Goal: Task Accomplishment & Management: Manage account settings

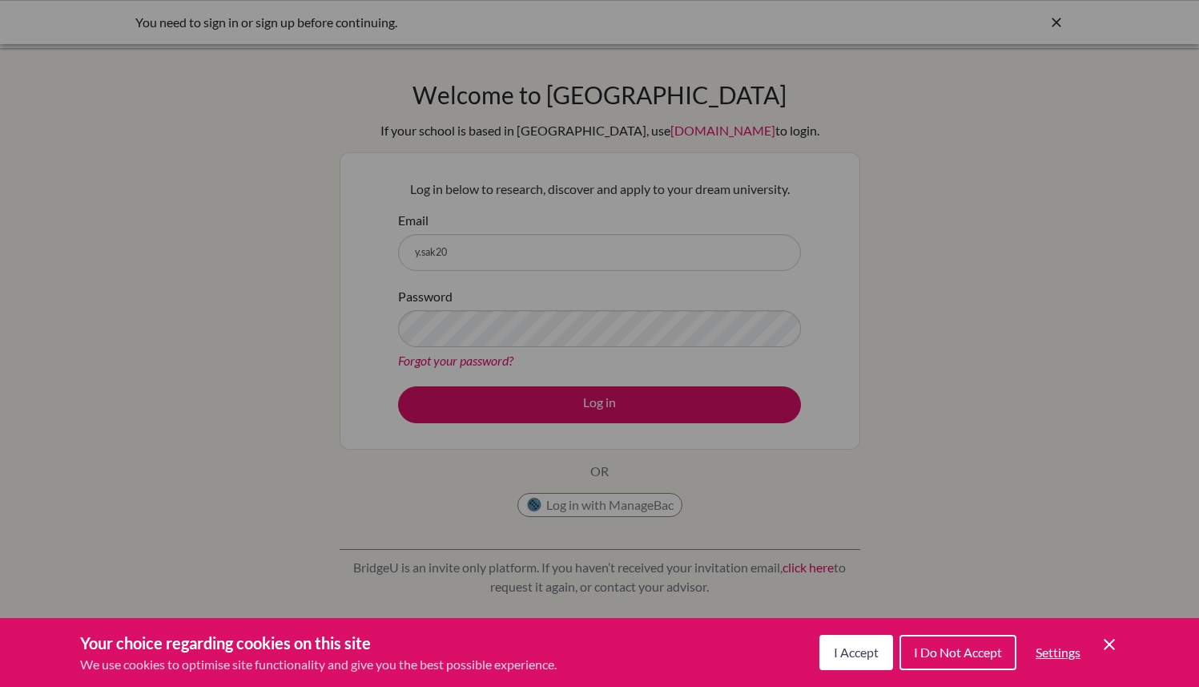
scroll to position [2670, 0]
click at [854, 646] on span "I Accept" at bounding box center [856, 651] width 45 height 15
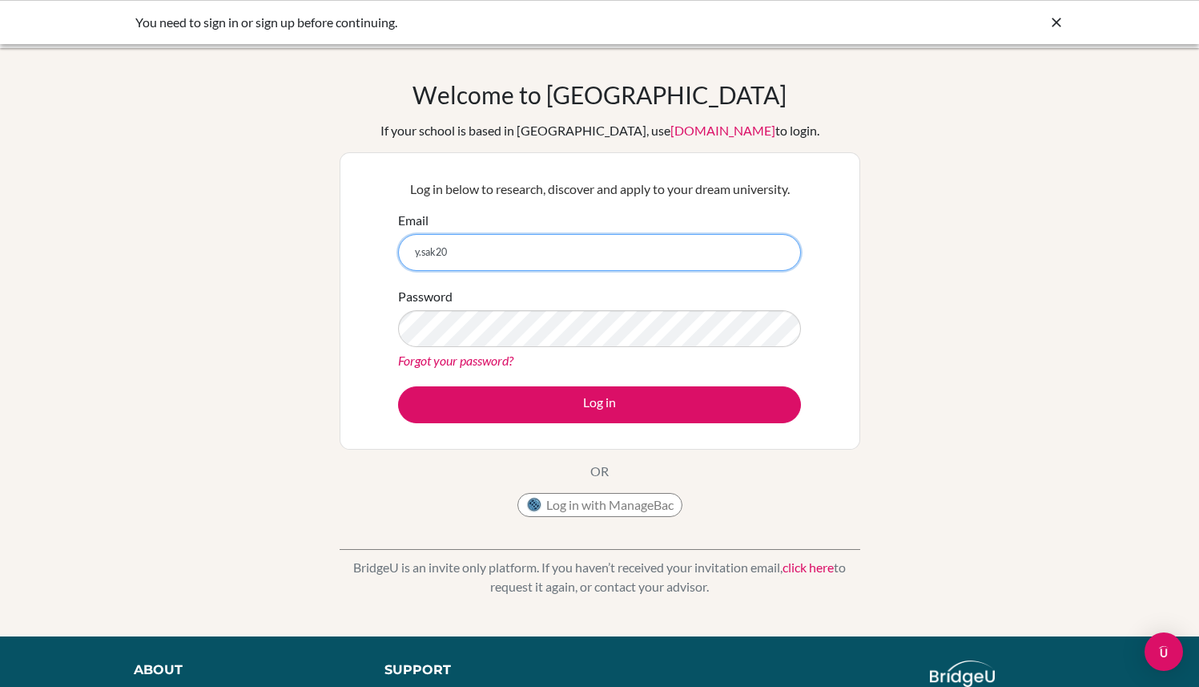
click at [558, 242] on input "y.sak20" at bounding box center [599, 252] width 403 height 37
click at [555, 242] on input "2y.sak20" at bounding box center [599, 252] width 403 height 37
click at [550, 266] on input "2y.sak20" at bounding box center [599, 252] width 403 height 37
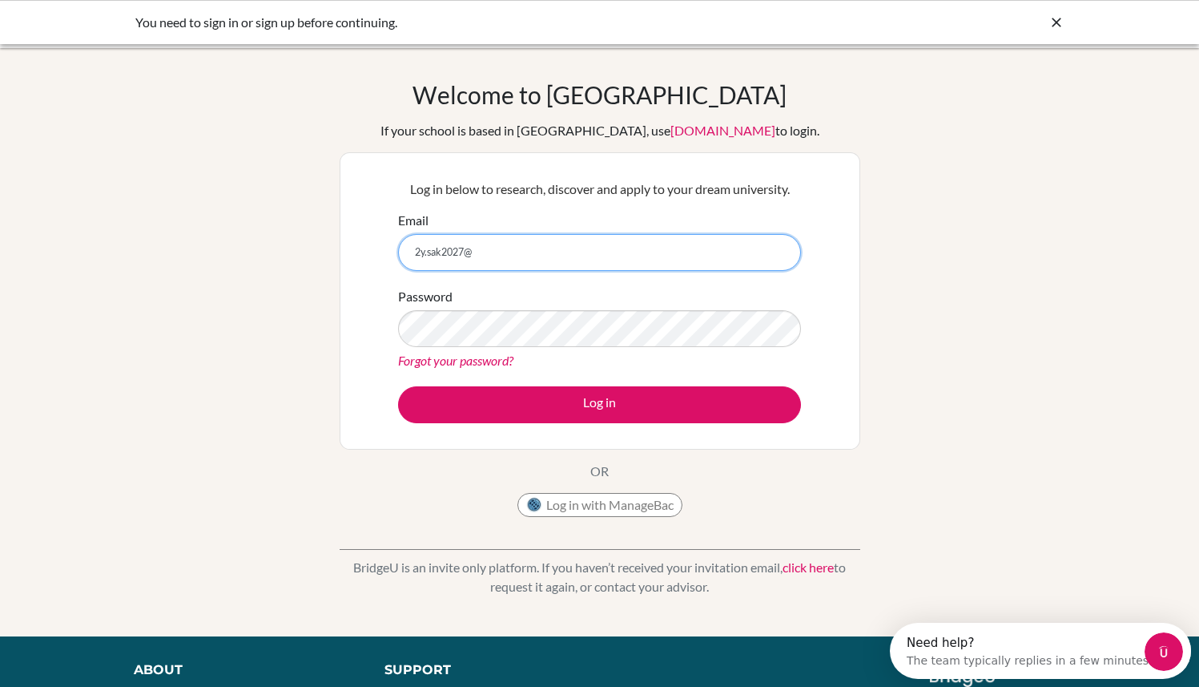
scroll to position [0, 0]
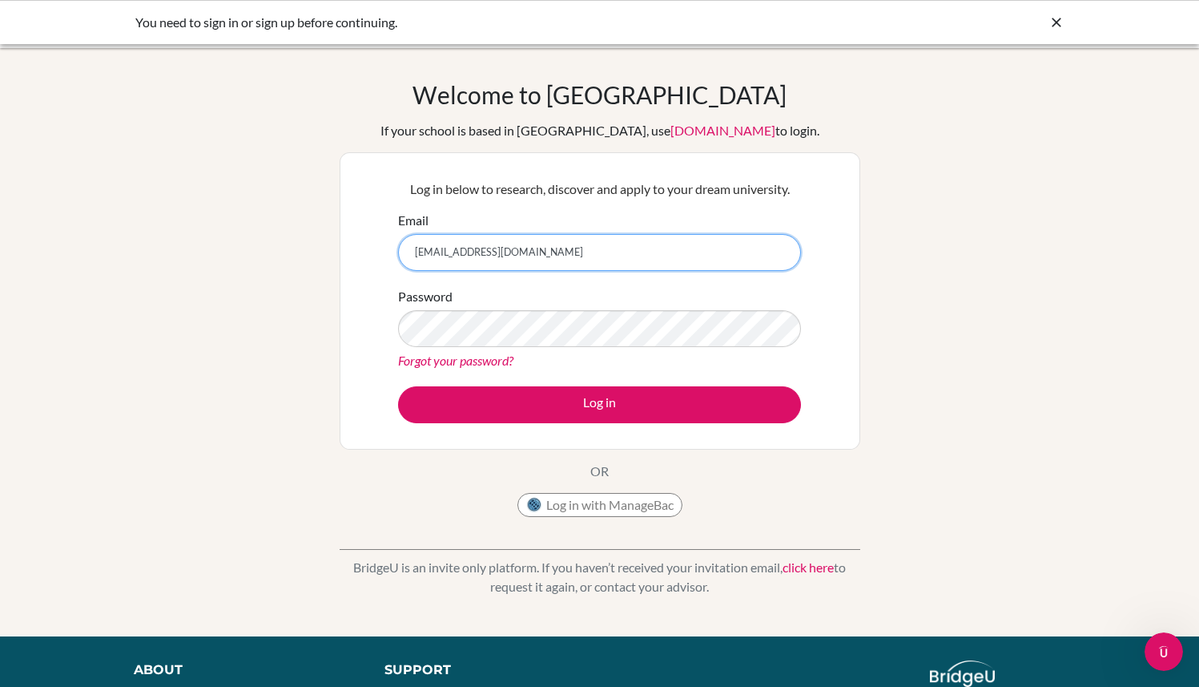
click at [421, 255] on input "2y.sak2027@aispp.edu.kh" at bounding box center [599, 252] width 403 height 37
type input "y.sak2027@aispp.edu.kh"
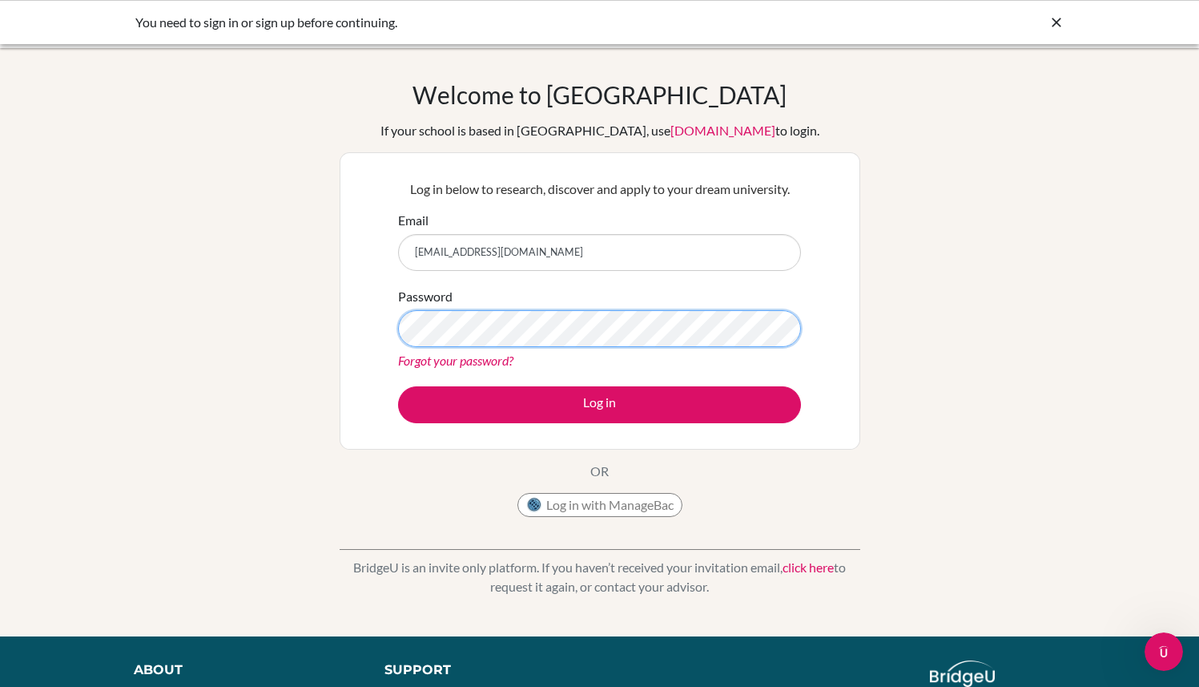
click at [398, 386] on button "Log in" at bounding box center [599, 404] width 403 height 37
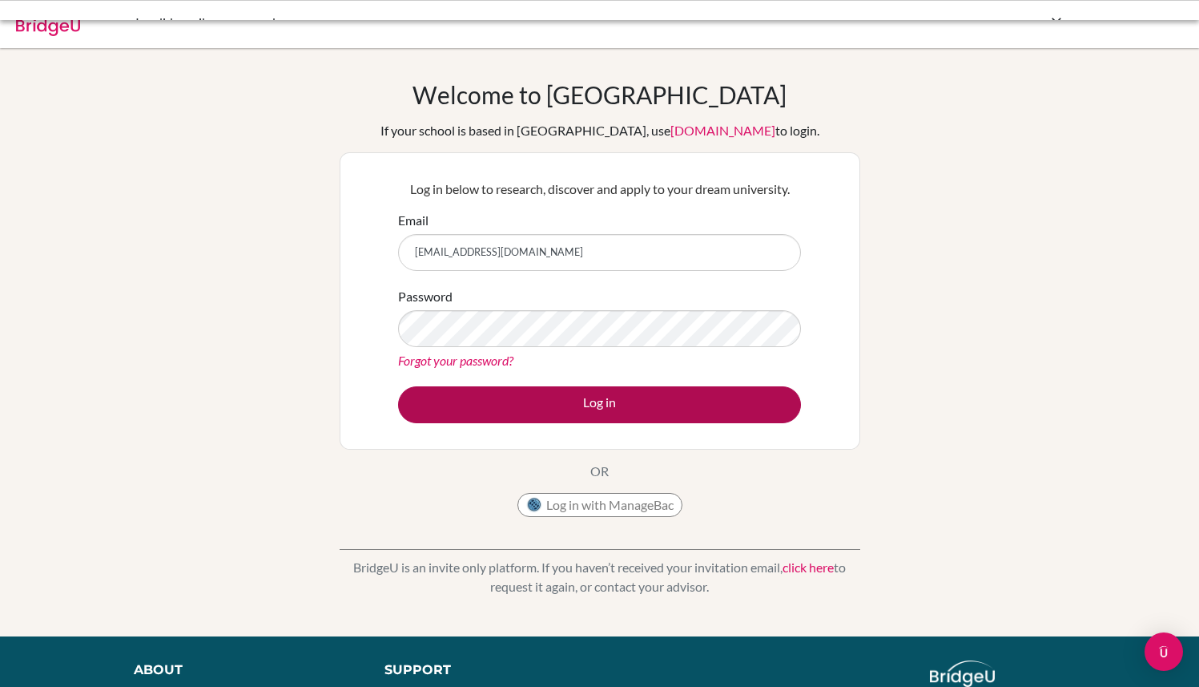
scroll to position [2670, 0]
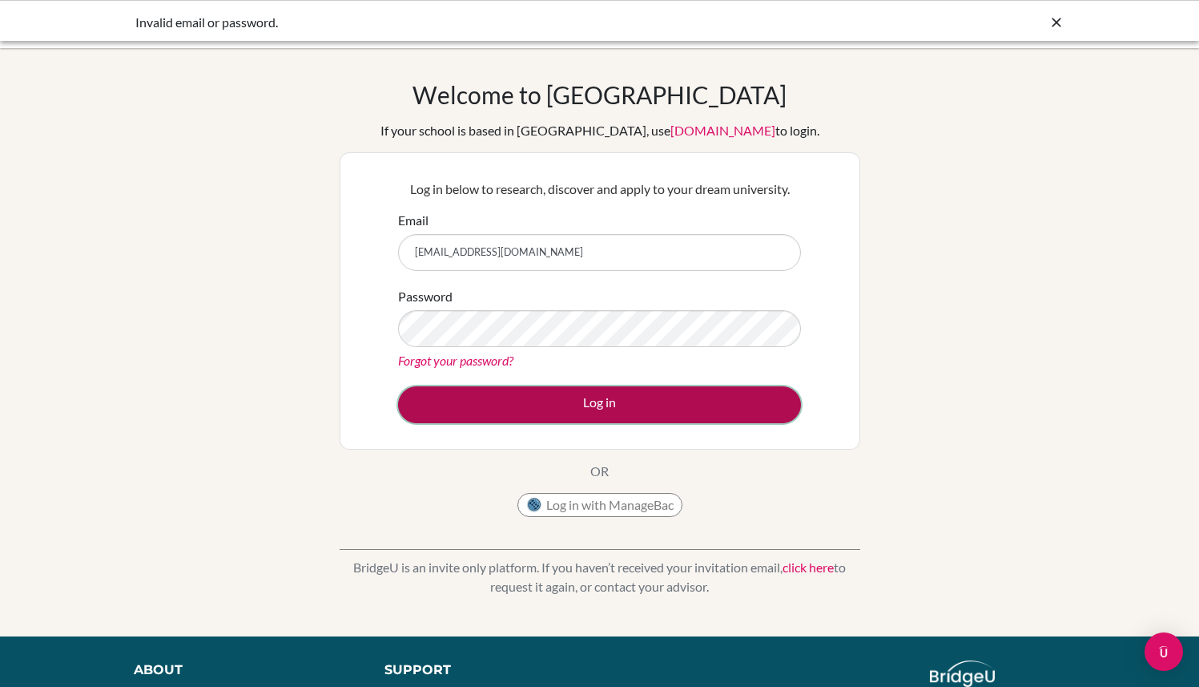
click at [563, 388] on button "Log in" at bounding box center [599, 404] width 403 height 37
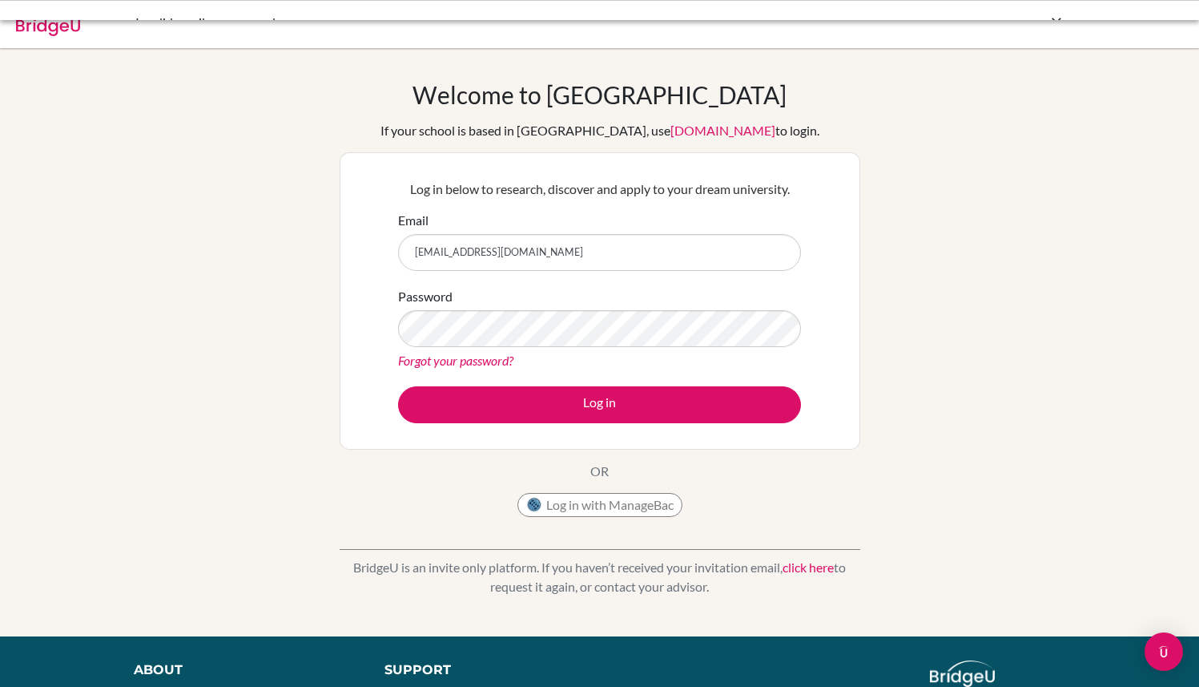
scroll to position [2670, 0]
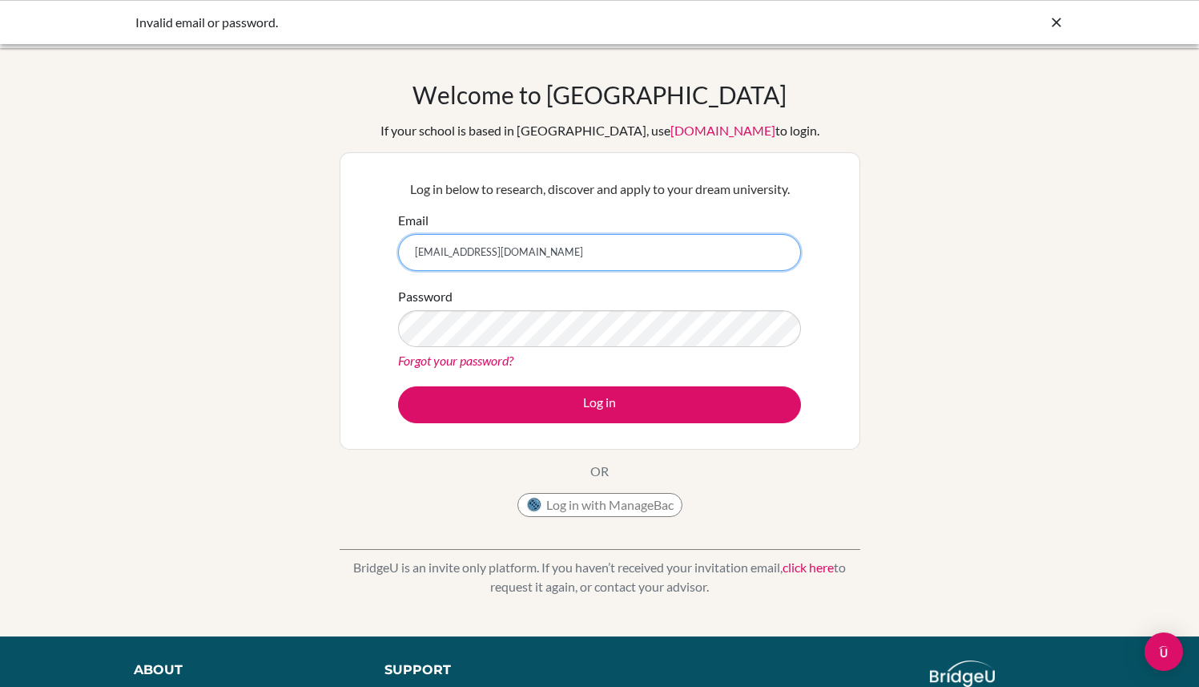
type textarea "k"
drag, startPoint x: 437, startPoint y: 257, endPoint x: 340, endPoint y: 260, distance: 97.8
click at [340, 260] on div "Log in below to research, discover and apply to your dream university. Email y.…" at bounding box center [600, 300] width 521 height 297
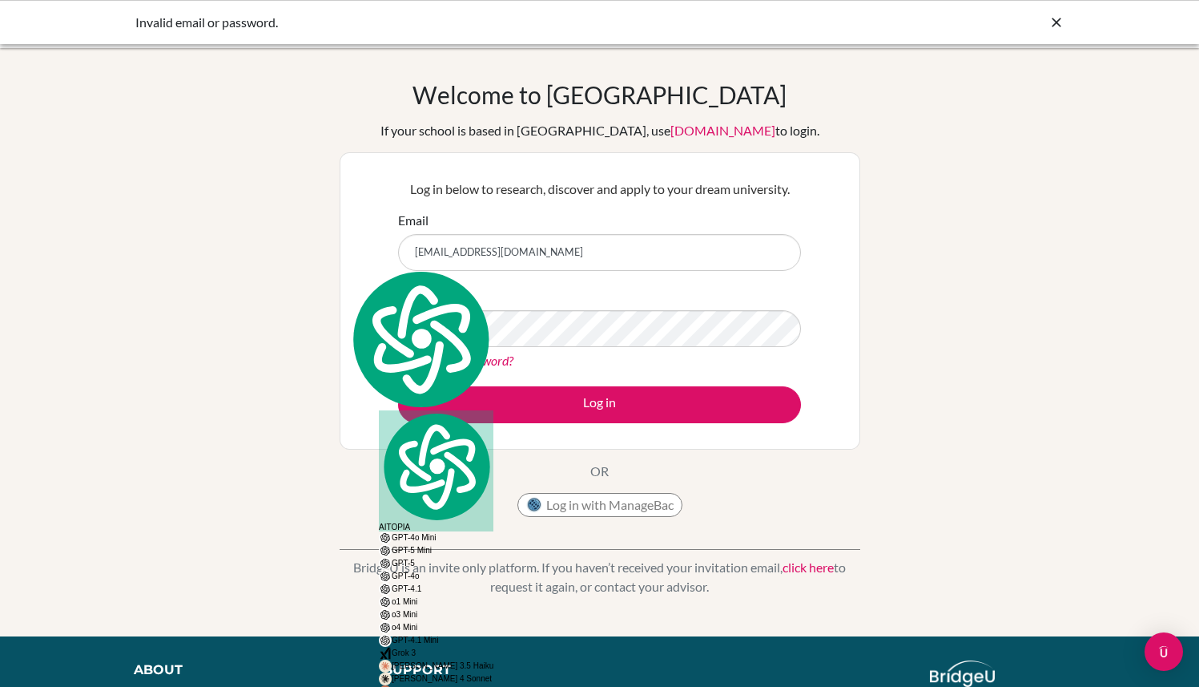
click at [396, 232] on div "Log in below to research, discover and apply to your dream university. Email y.…" at bounding box center [600, 301] width 423 height 264
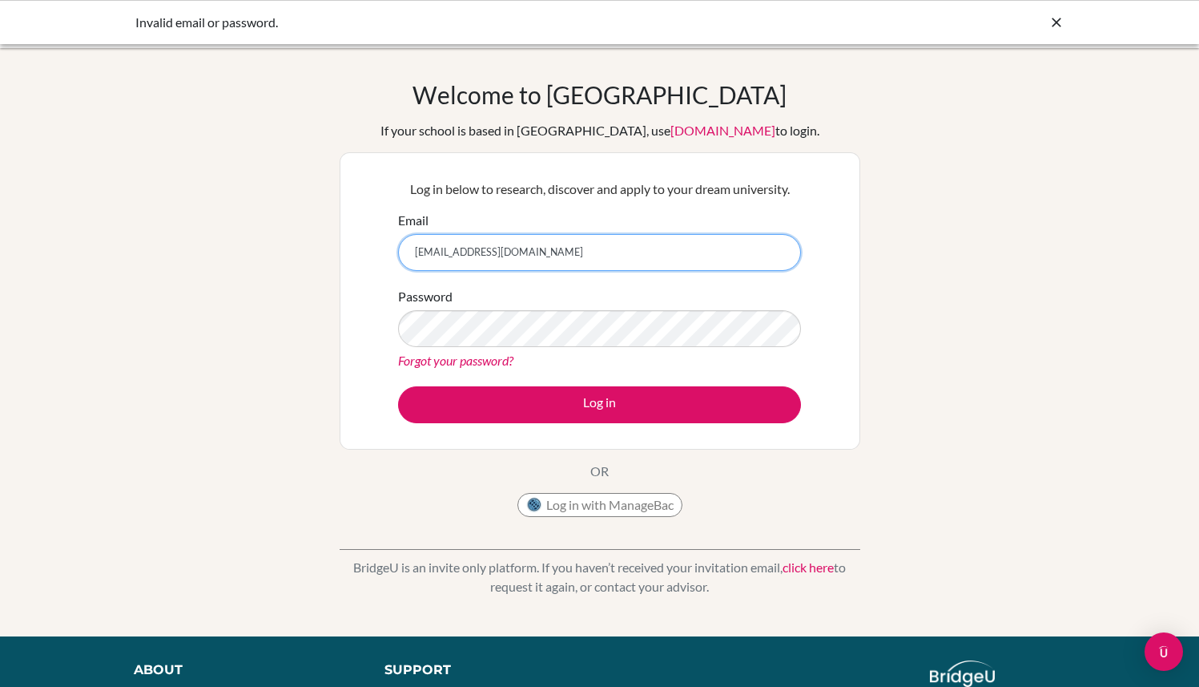
drag, startPoint x: 437, startPoint y: 251, endPoint x: 380, endPoint y: 254, distance: 57.8
click at [380, 254] on div "Log in below to research, discover and apply to your dream university. Email y.…" at bounding box center [600, 300] width 521 height 297
type input "s.yam2027@aispp.edu.kh"
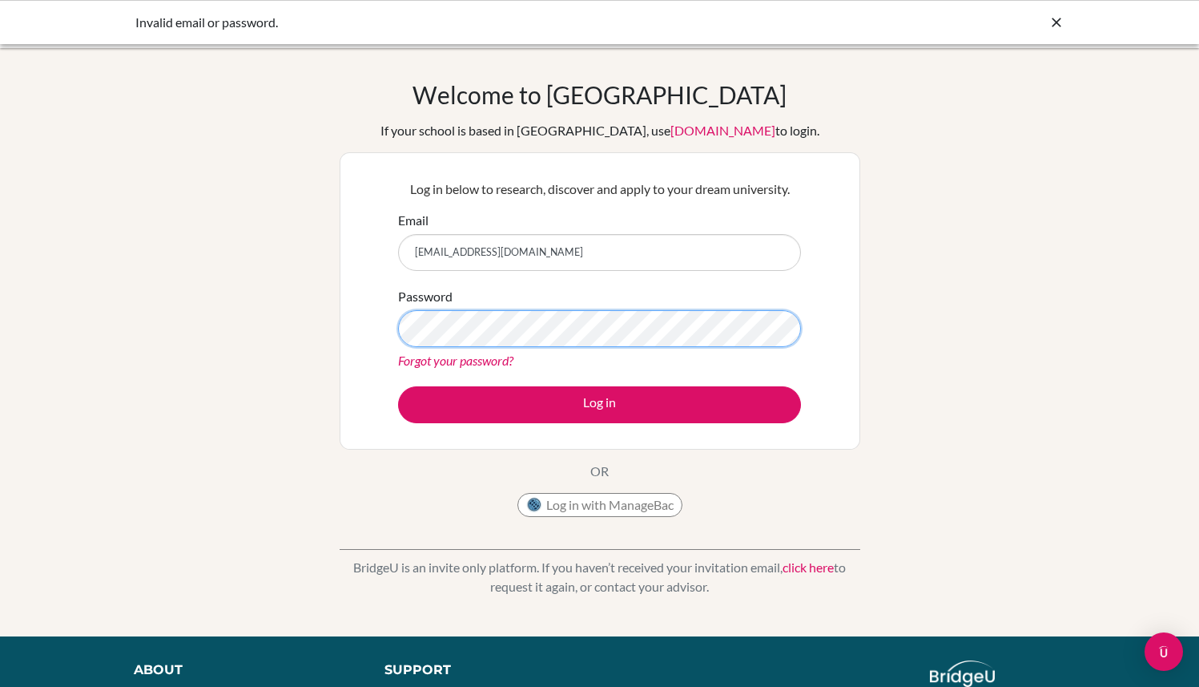
click at [398, 386] on button "Log in" at bounding box center [599, 404] width 403 height 37
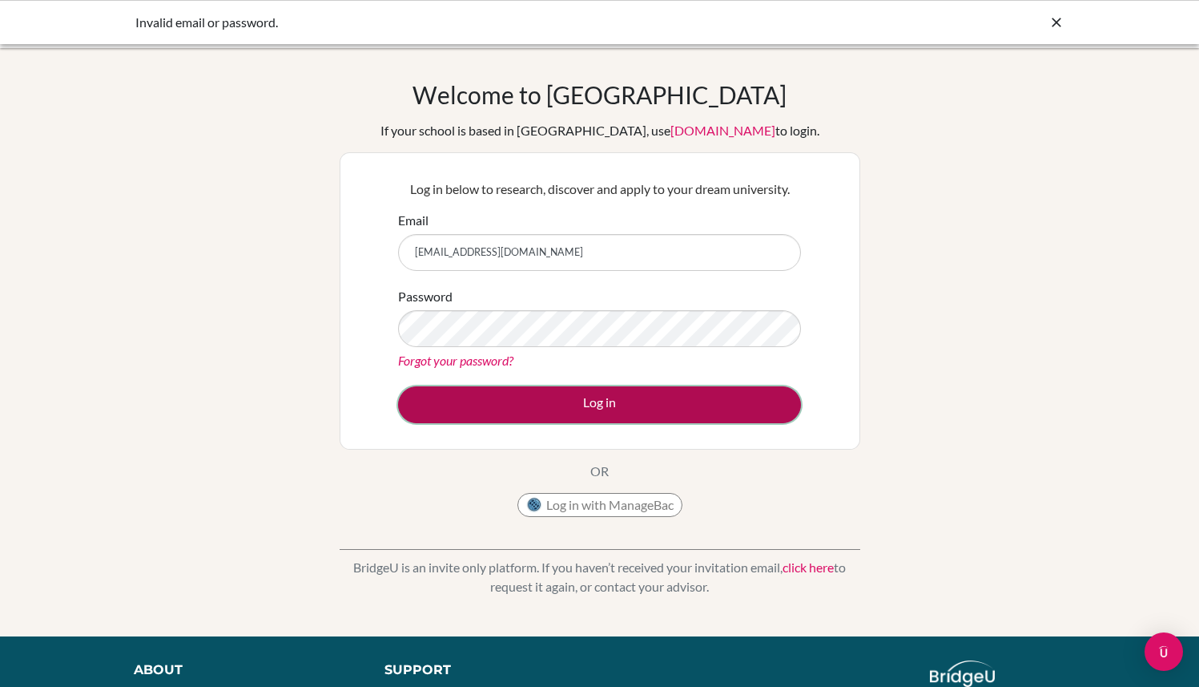
click at [497, 408] on button "Log in" at bounding box center [599, 404] width 403 height 37
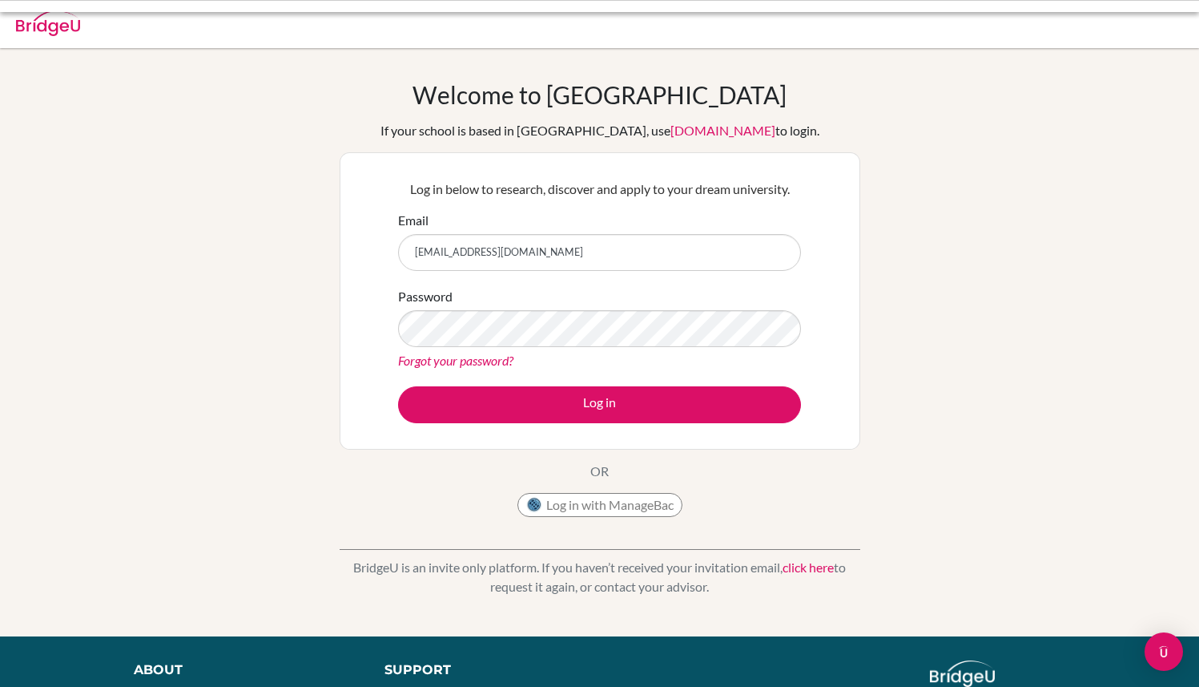
scroll to position [2670, 0]
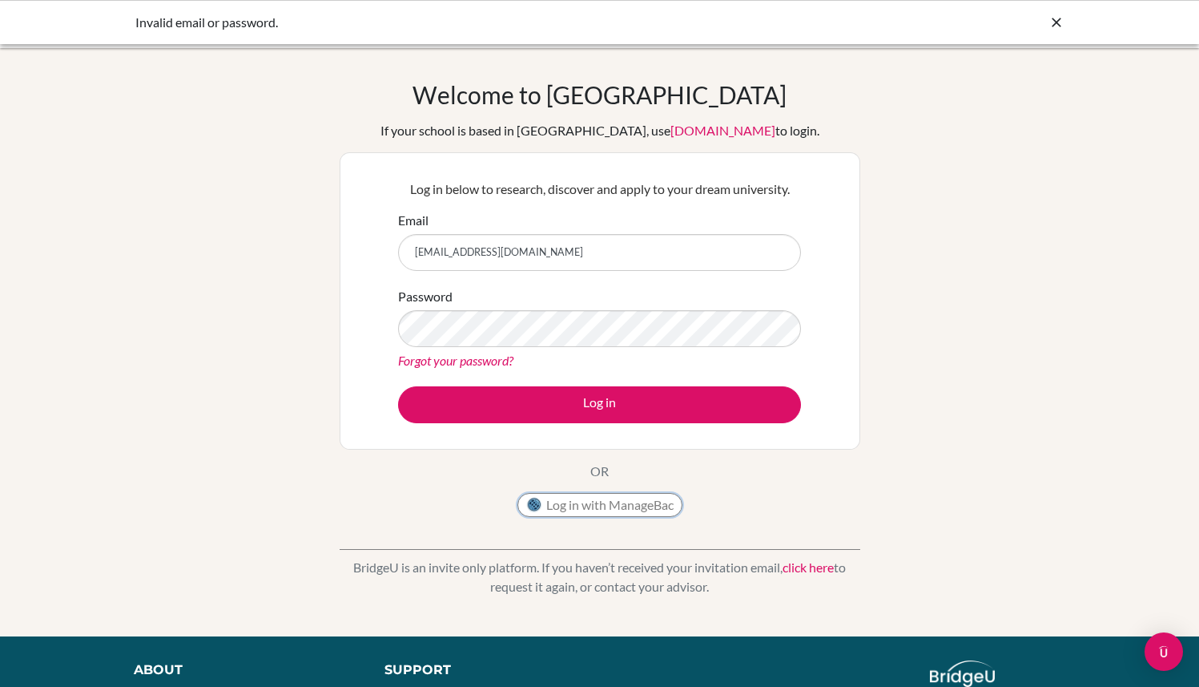
click at [579, 501] on button "Log in with ManageBac" at bounding box center [600, 505] width 165 height 24
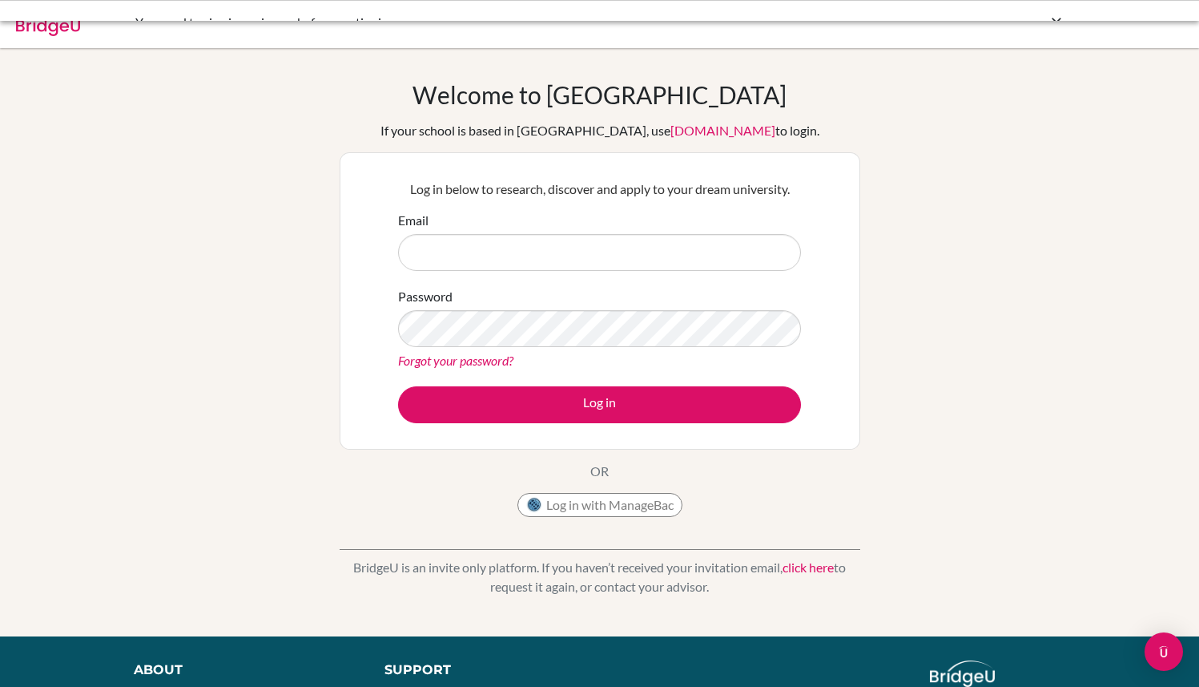
scroll to position [2670, 0]
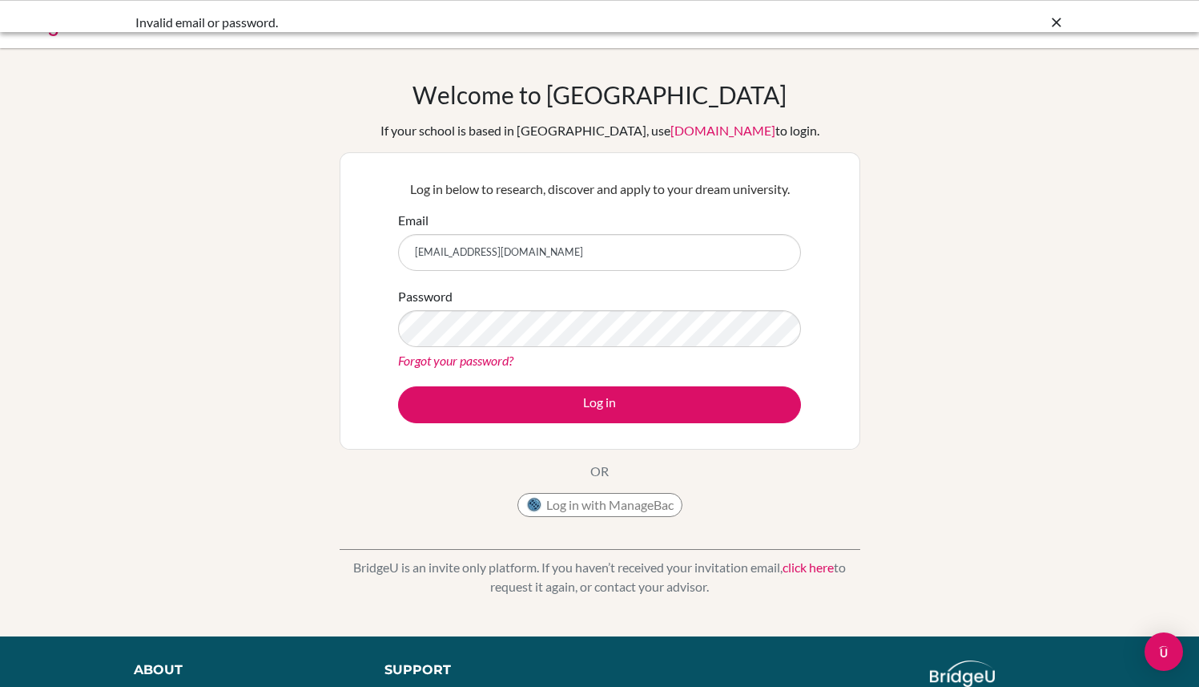
scroll to position [2670, 0]
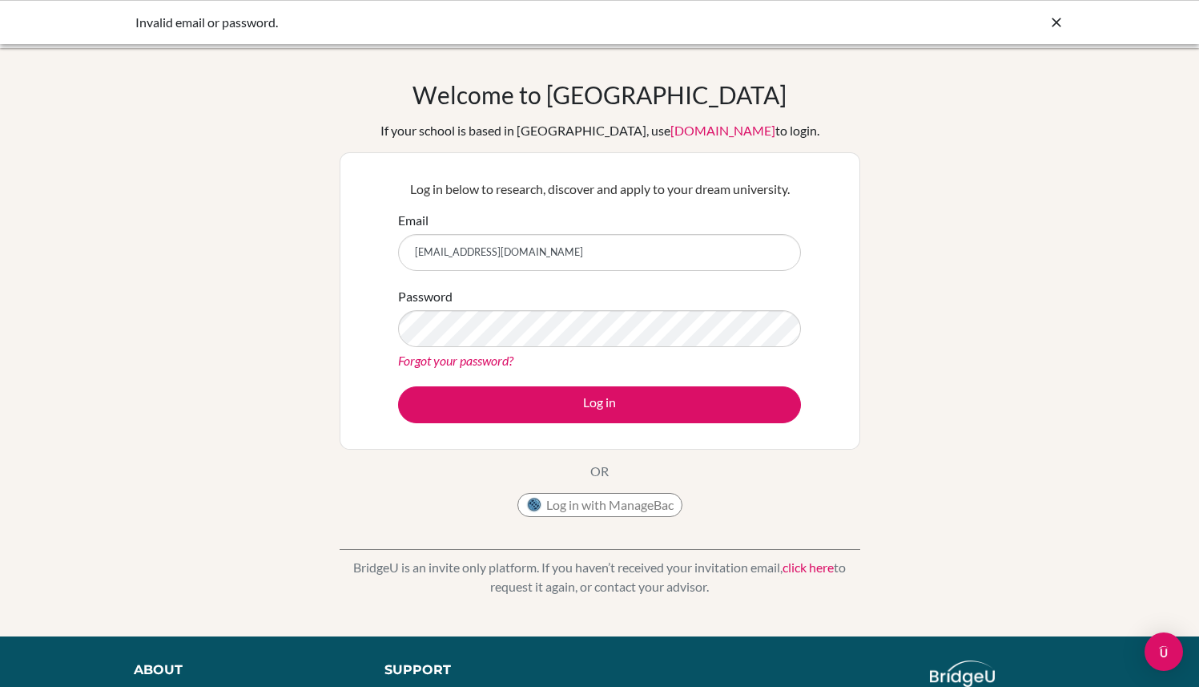
click at [502, 362] on link "Forgot your password?" at bounding box center [455, 359] width 115 height 15
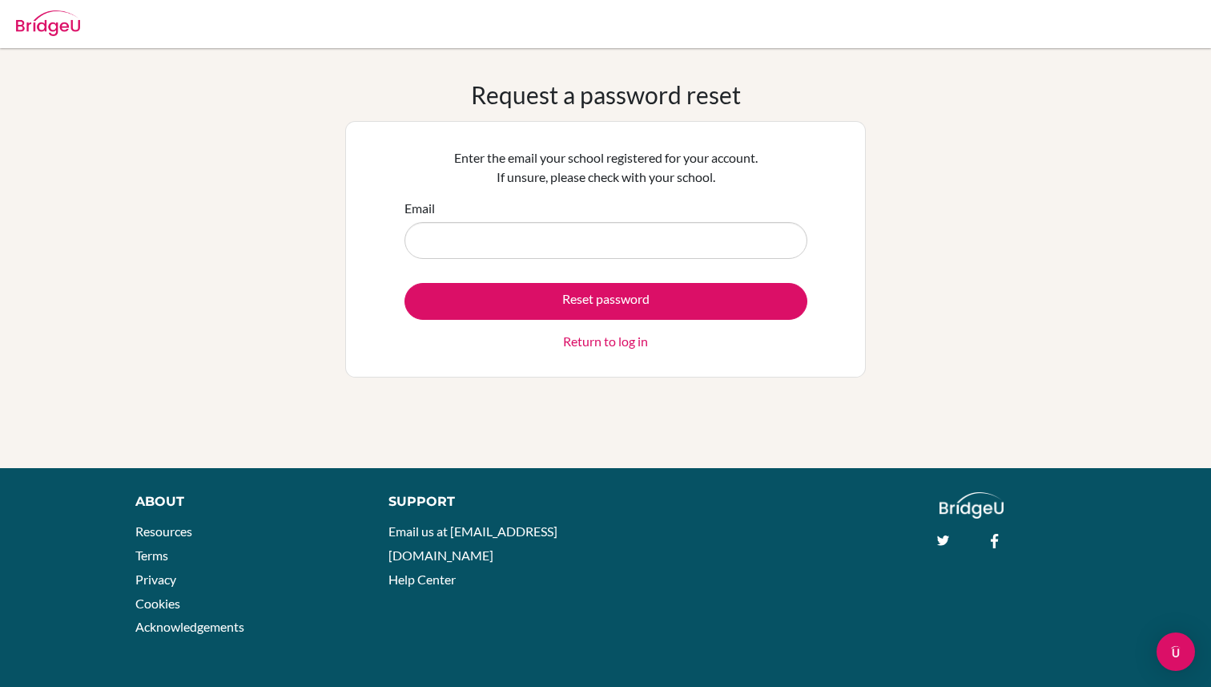
scroll to position [2670, 0]
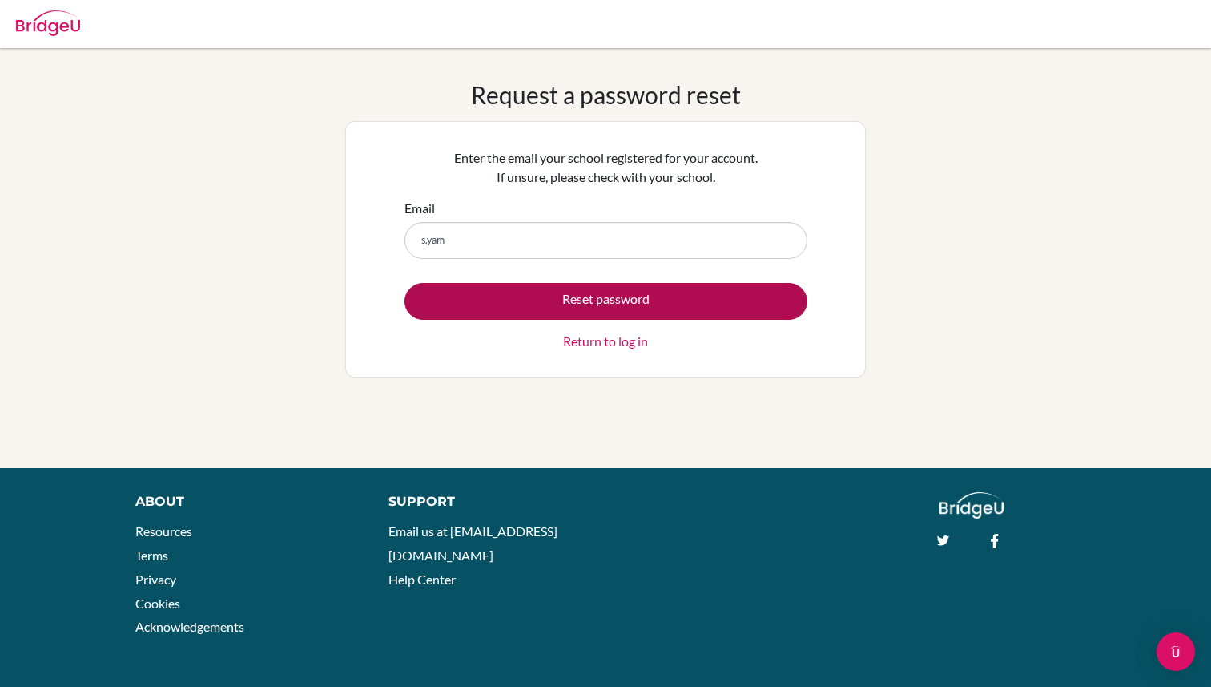
type input "s.yam2027@aispp.edu.kh"
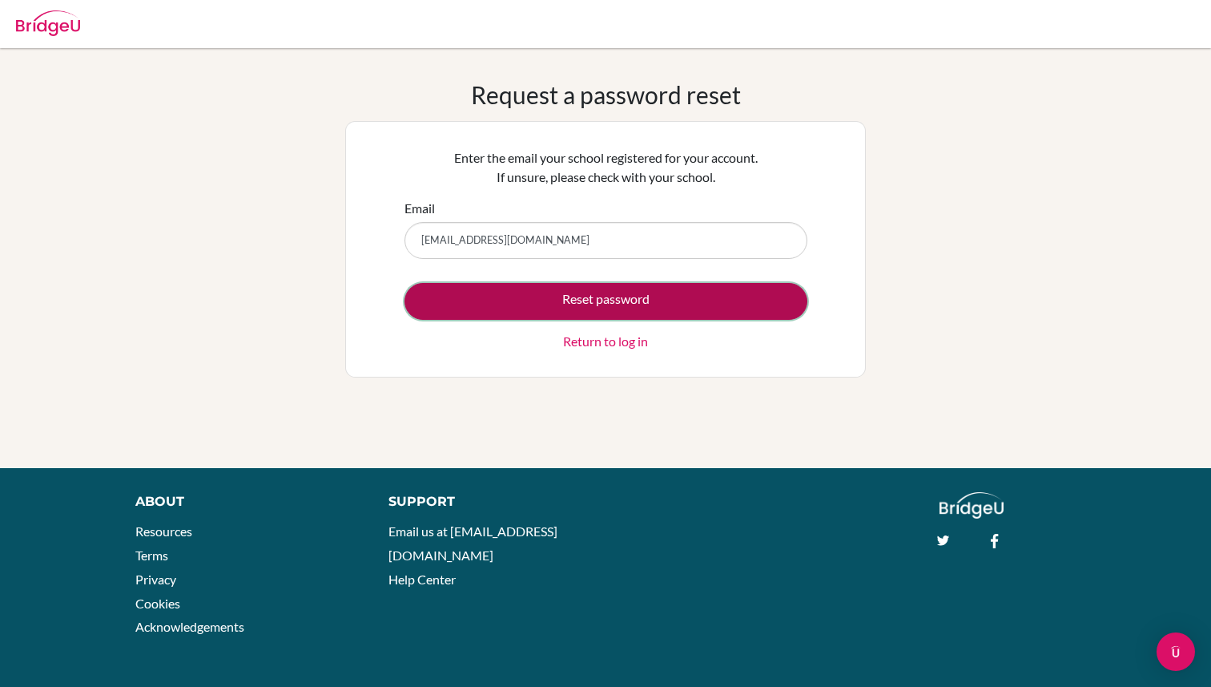
click at [546, 304] on button "Reset password" at bounding box center [606, 301] width 403 height 37
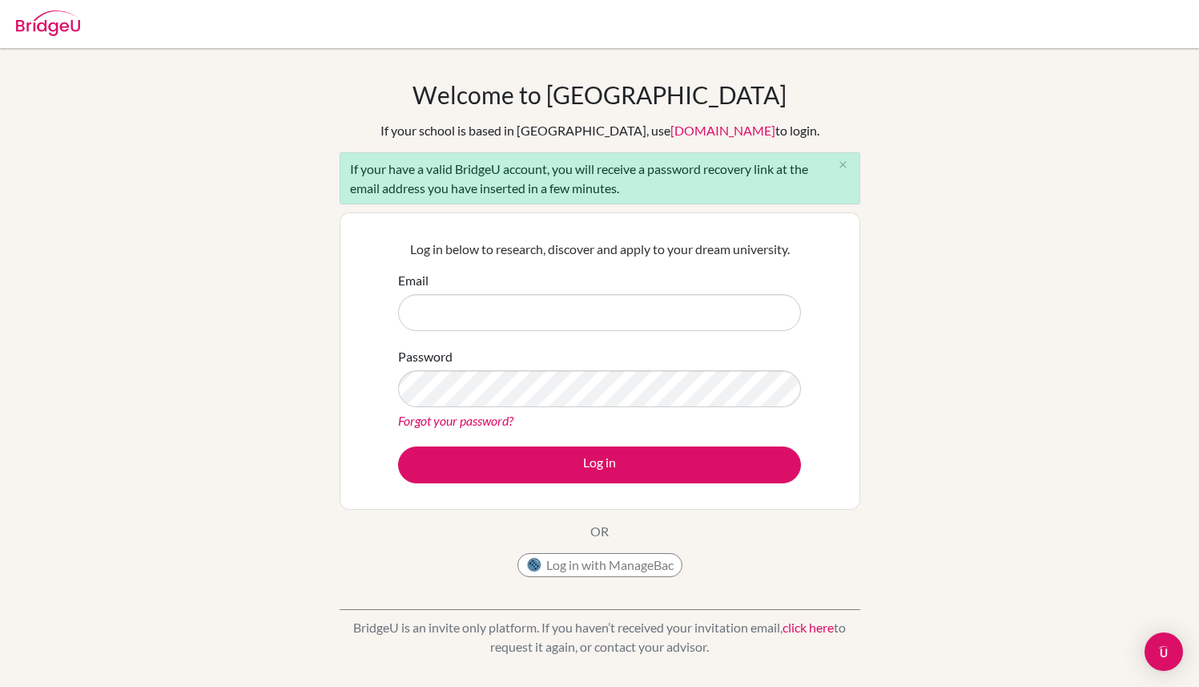
scroll to position [2670, 0]
click at [701, 307] on input "Email" at bounding box center [599, 312] width 403 height 37
